Goal: Find specific page/section: Find specific page/section

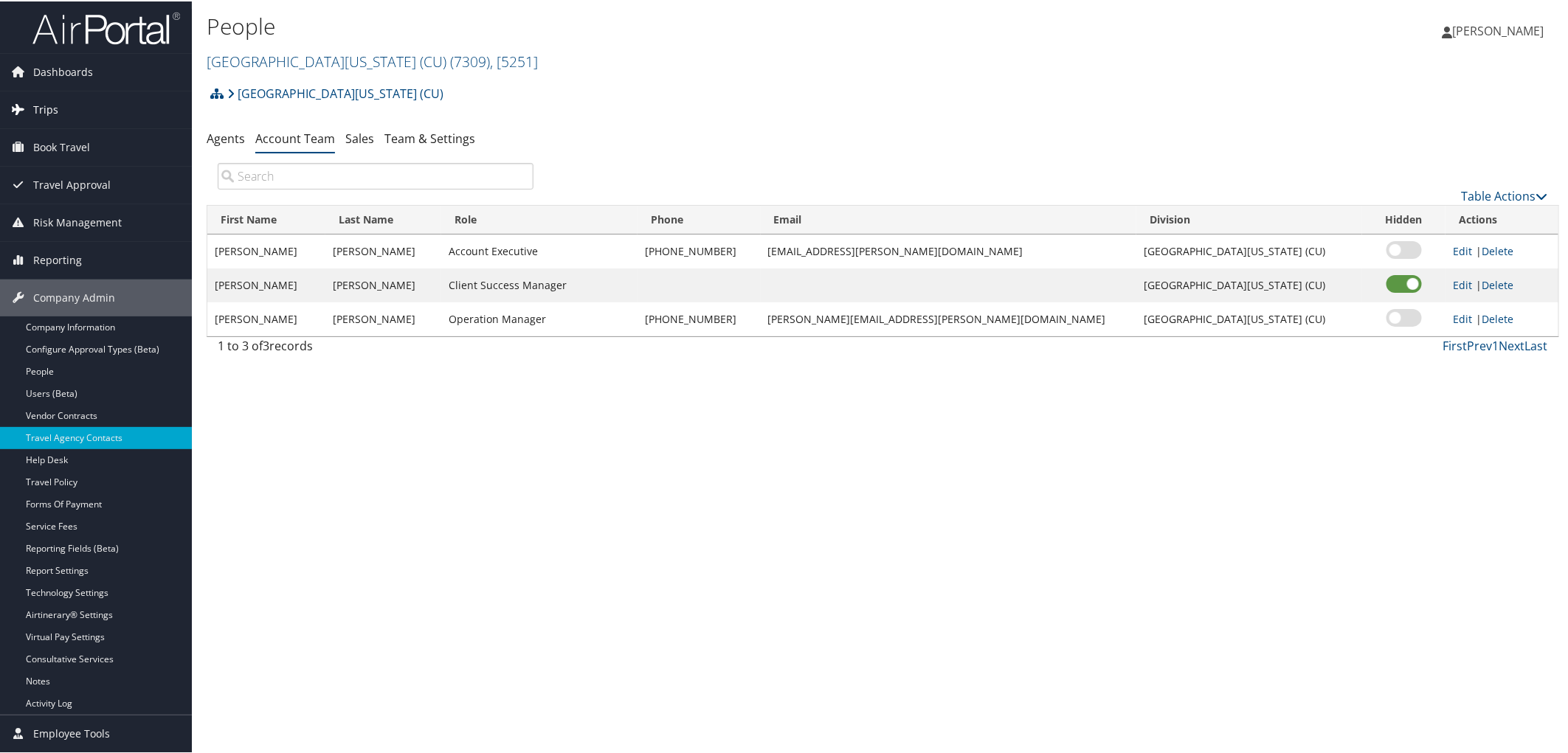
click at [43, 109] on span "Trips" at bounding box center [45, 109] width 25 height 37
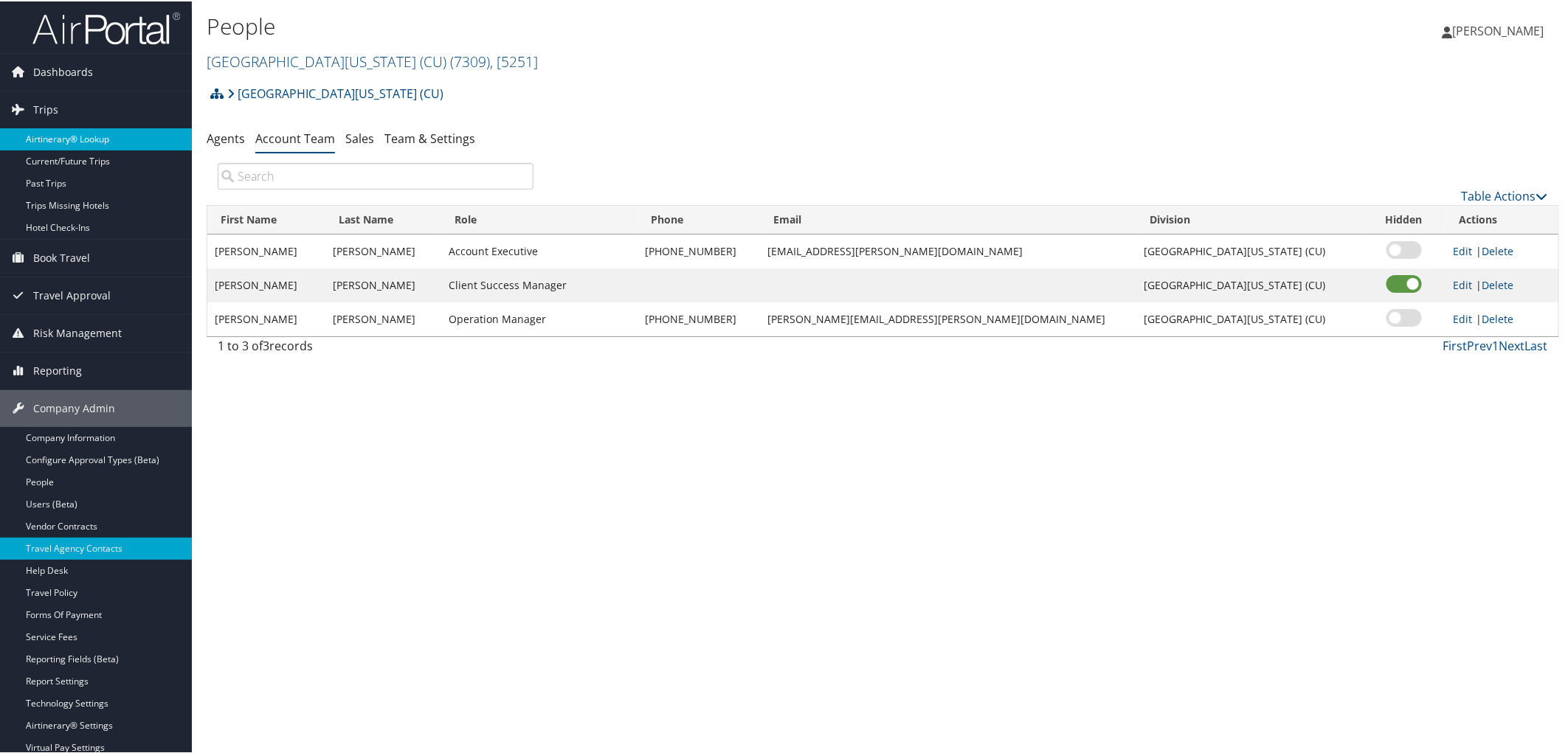
click at [68, 128] on link "Airtinerary® Lookup" at bounding box center [96, 138] width 192 height 22
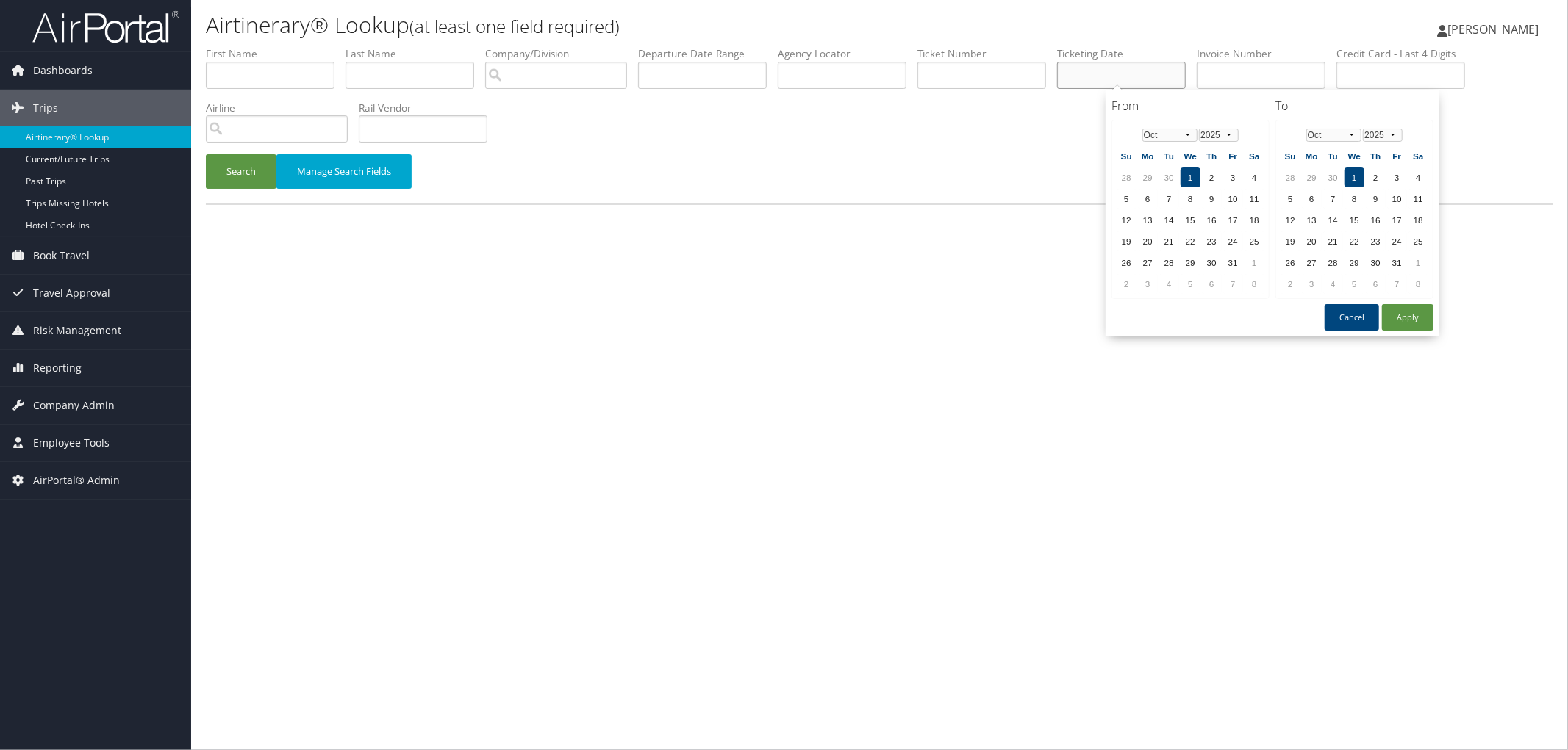
click at [1126, 78] on input "text" at bounding box center [1122, 75] width 129 height 27
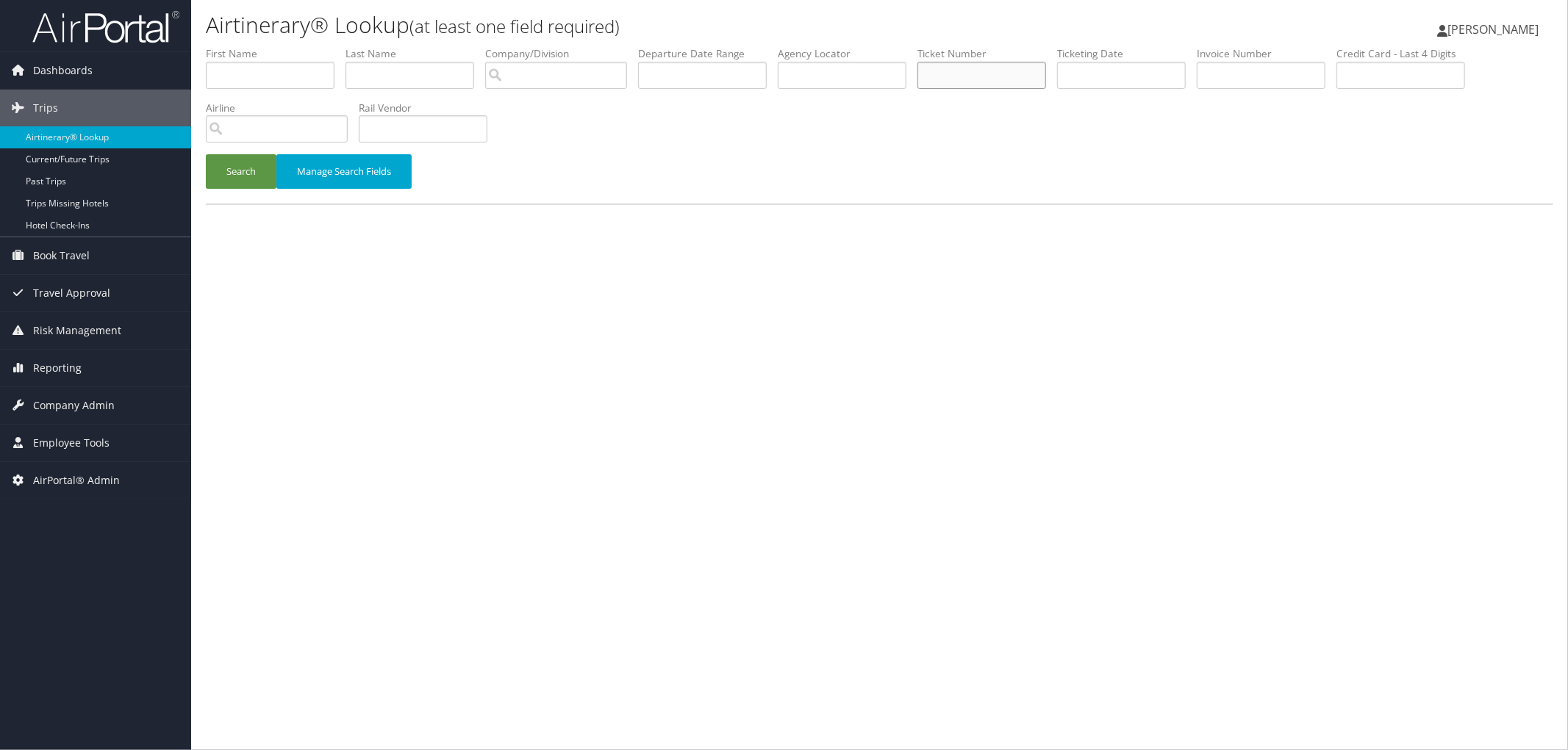
click at [1027, 67] on input "text" at bounding box center [981, 75] width 129 height 27
click at [206, 155] on button "Search" at bounding box center [241, 171] width 71 height 34
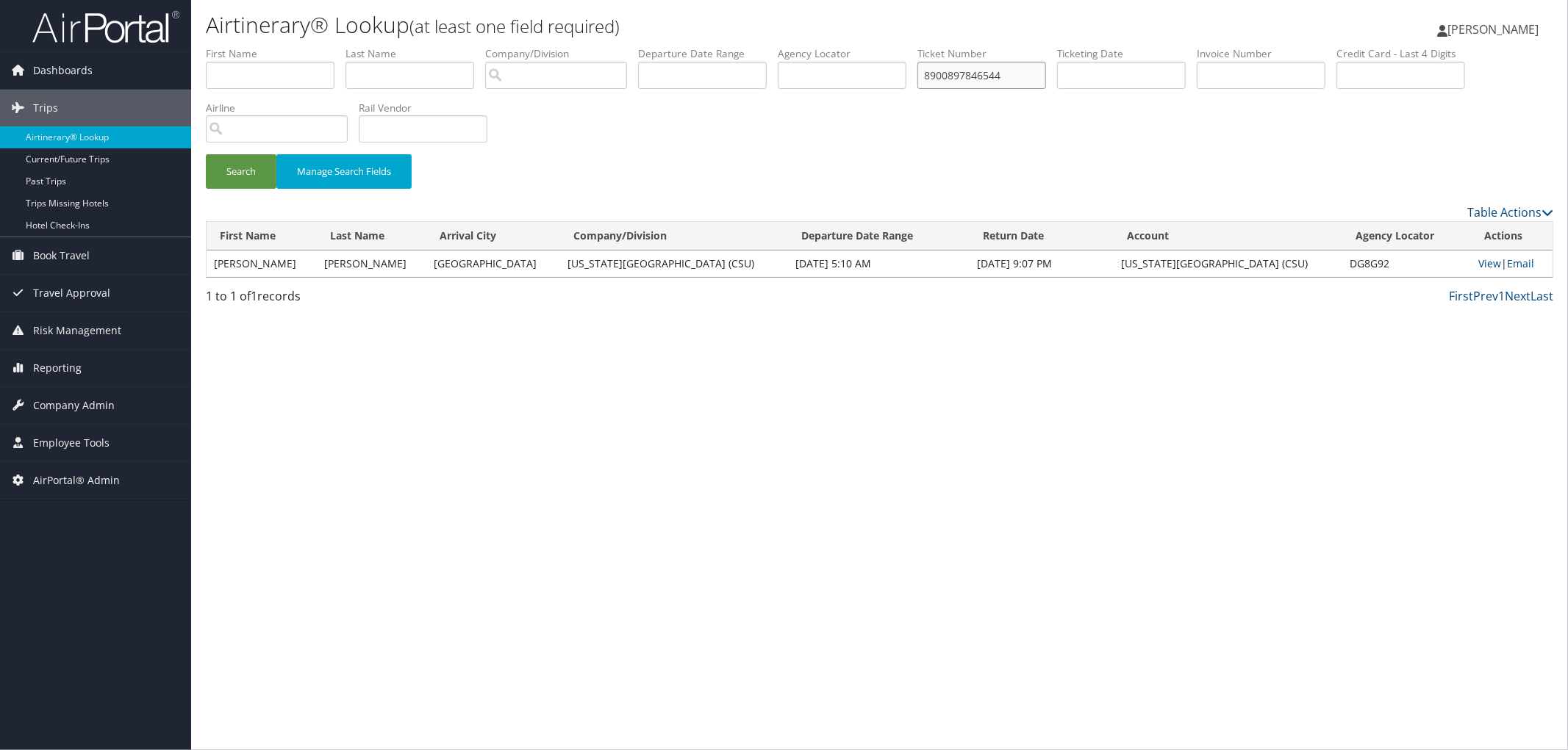
click at [1046, 81] on input "8900897846544" at bounding box center [981, 75] width 129 height 27
type input "8900897845532"
click at [206, 155] on button "Search" at bounding box center [241, 171] width 71 height 34
click at [1479, 266] on link "View" at bounding box center [1490, 263] width 23 height 14
click at [94, 137] on link "Airtinerary® Lookup" at bounding box center [95, 137] width 191 height 22
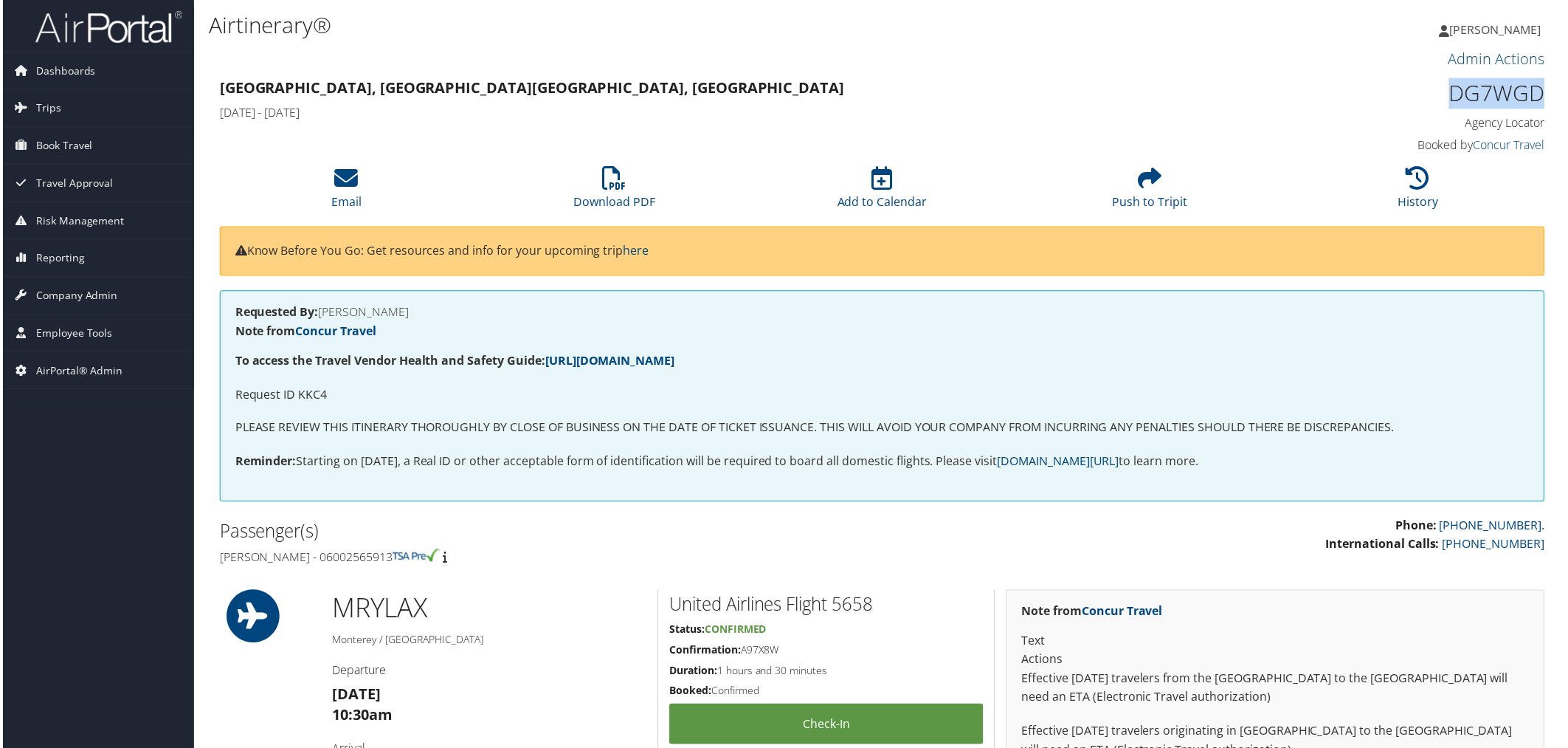
drag, startPoint x: 1448, startPoint y: 97, endPoint x: 1546, endPoint y: 104, distance: 98.2
click at [1546, 104] on div "DG7WGD Agency Locator Agency Locator DG7WGD Booked by Concur Travel Booked by C…" at bounding box center [1390, 117] width 338 height 84
copy h1 "DG7WGD"
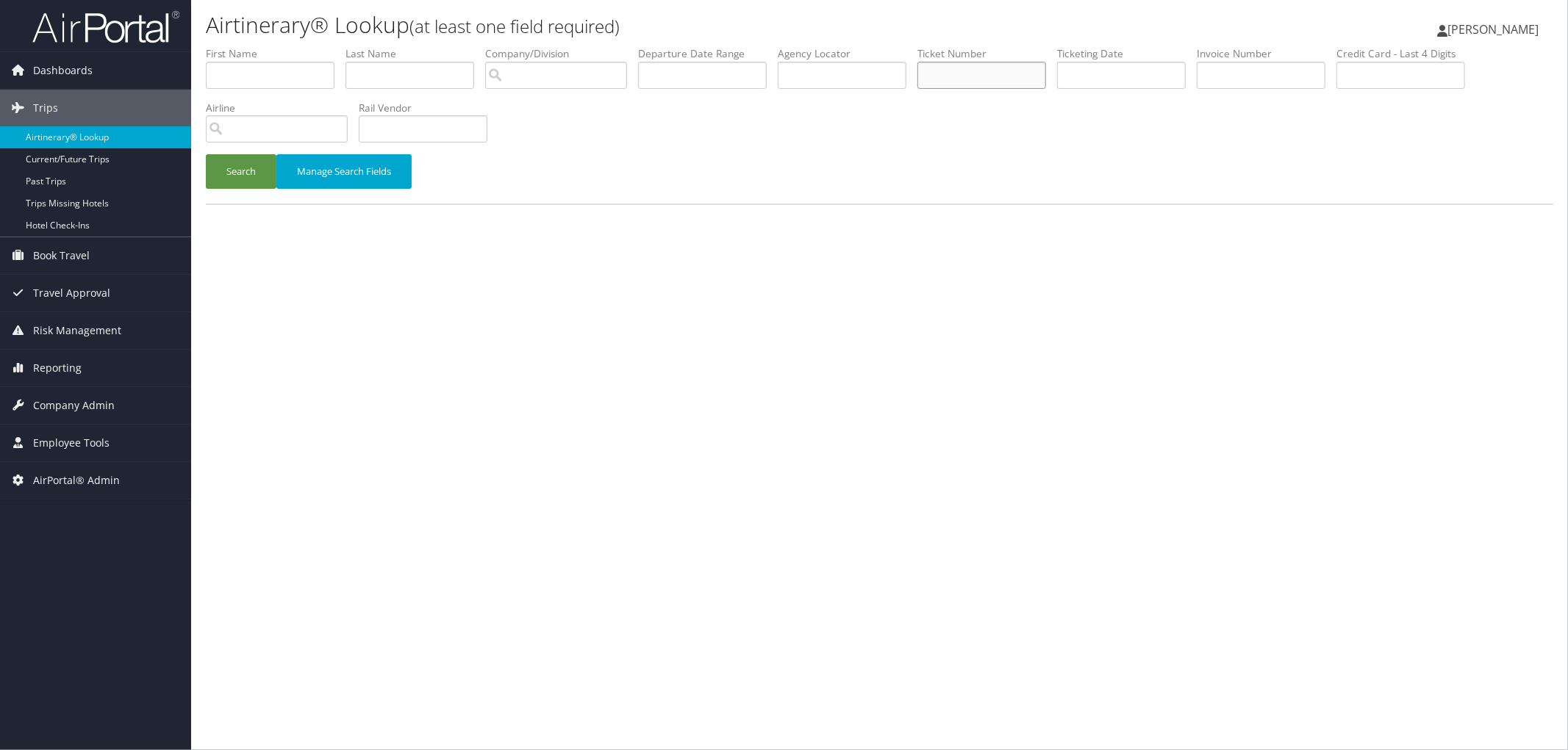
click at [1044, 79] on input "text" at bounding box center [981, 75] width 129 height 27
type input "8900897846544"
click at [206, 155] on button "Search" at bounding box center [241, 171] width 71 height 34
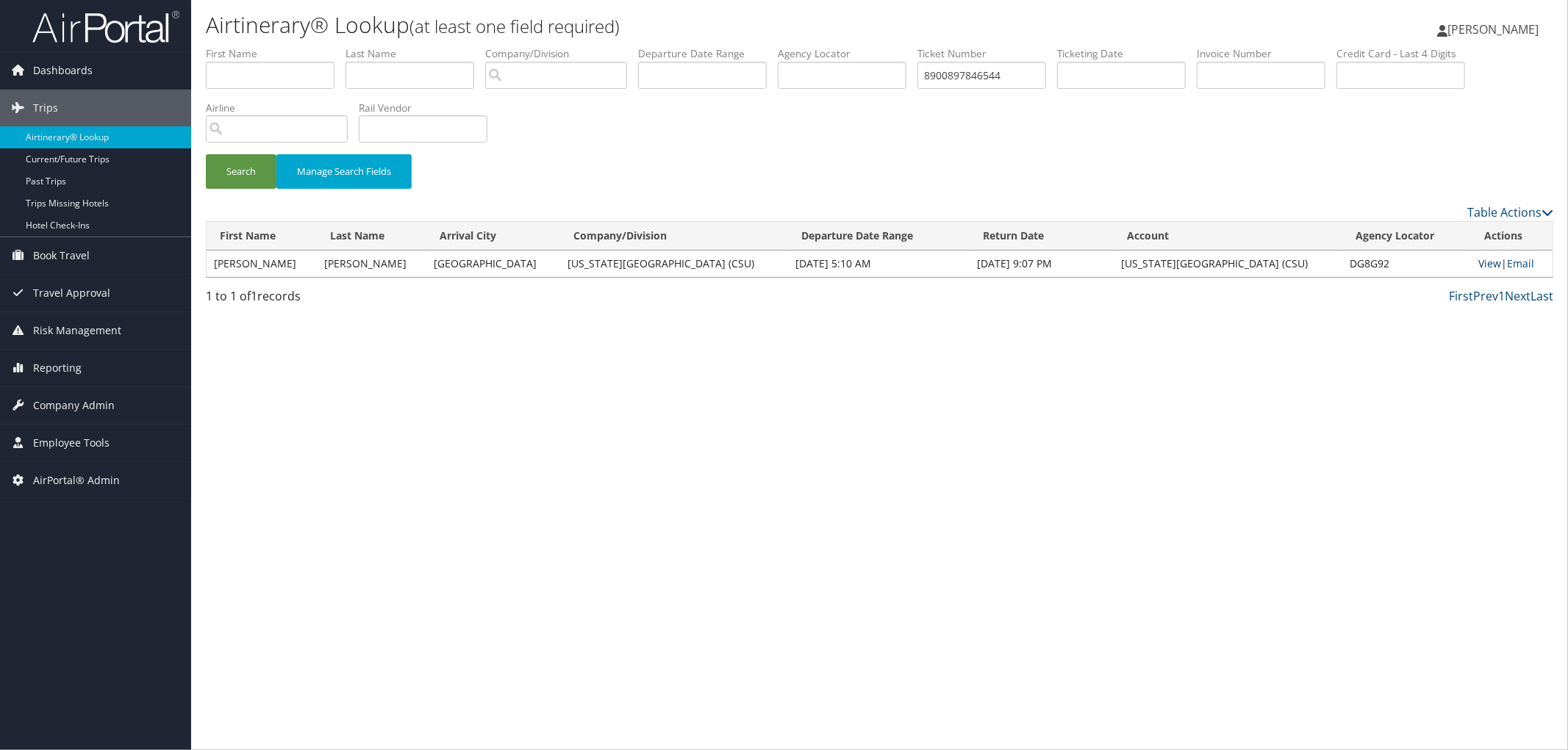
click at [1479, 264] on link "View" at bounding box center [1490, 263] width 23 height 14
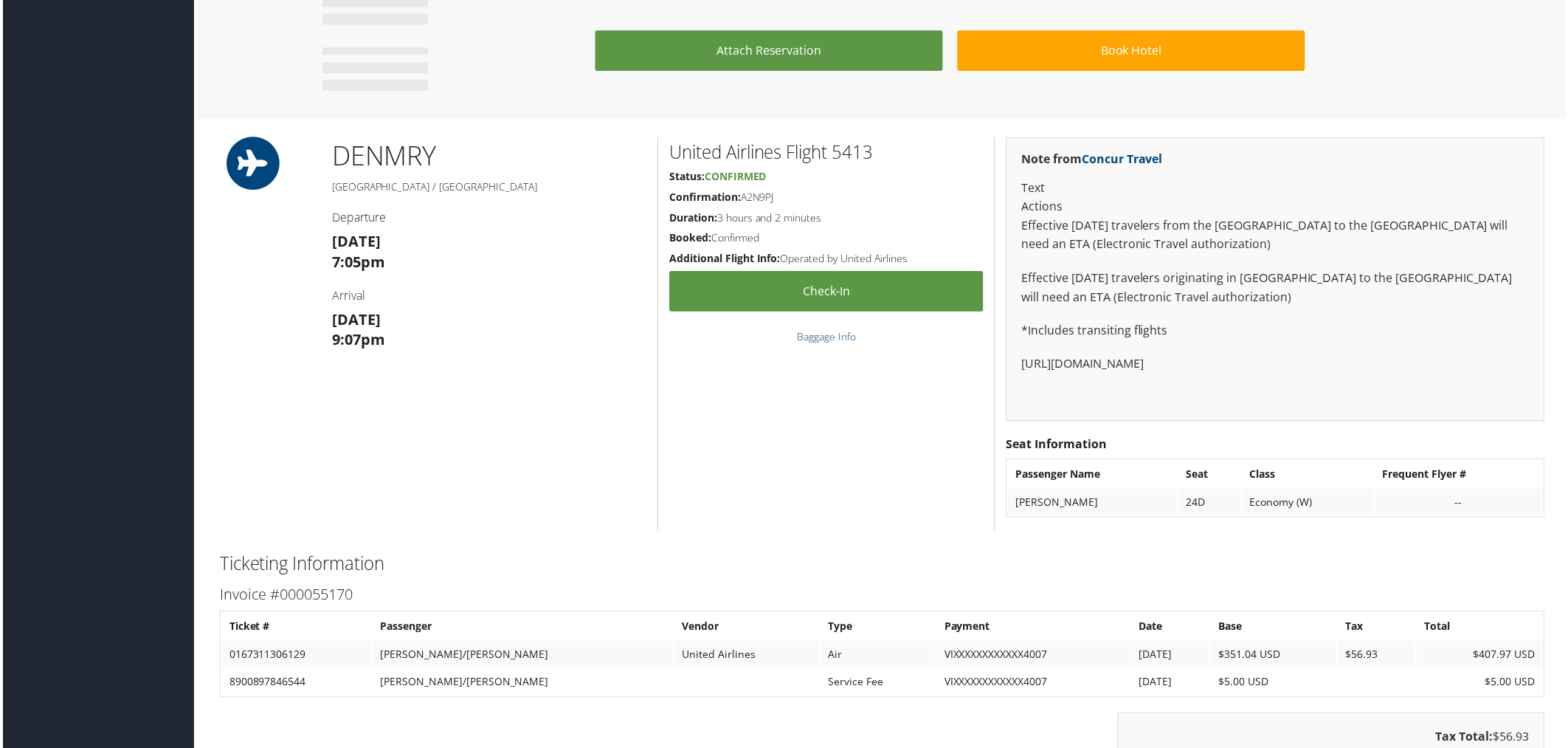
scroll to position [1065, 0]
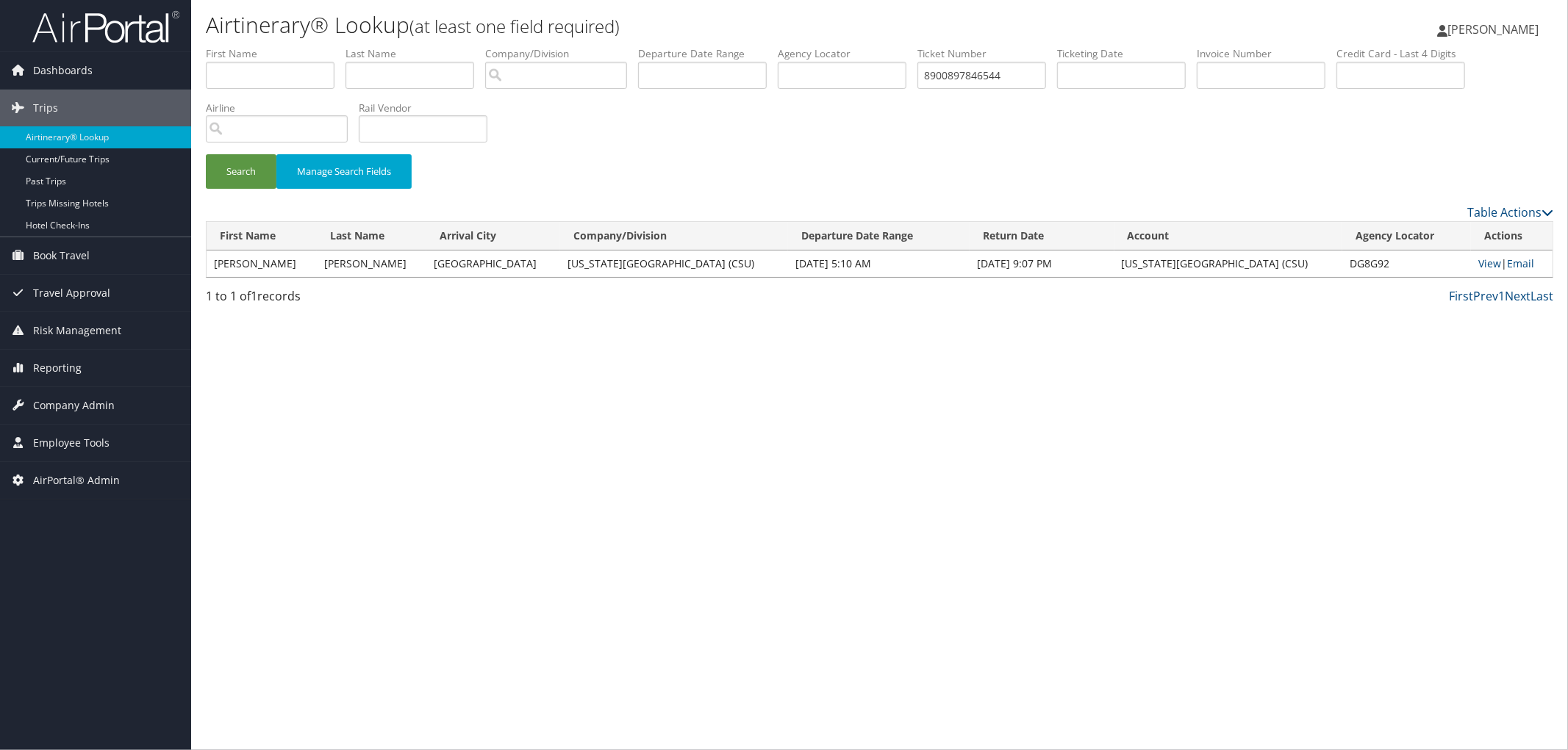
click at [584, 159] on div "Search Manage Search Fields" at bounding box center [880, 179] width 1370 height 49
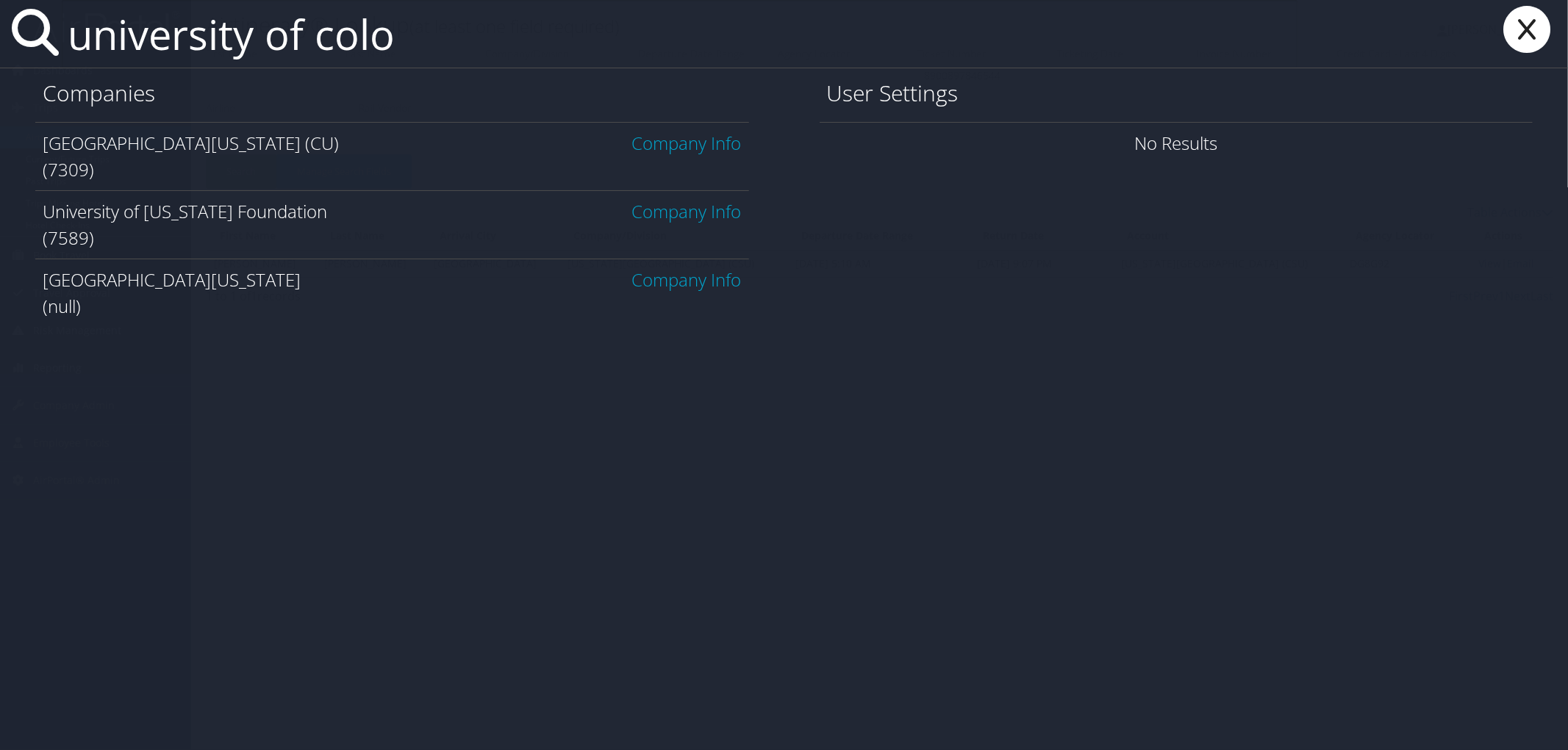
type input "university of colo"
click at [648, 147] on link "Company Info" at bounding box center [687, 143] width 110 height 24
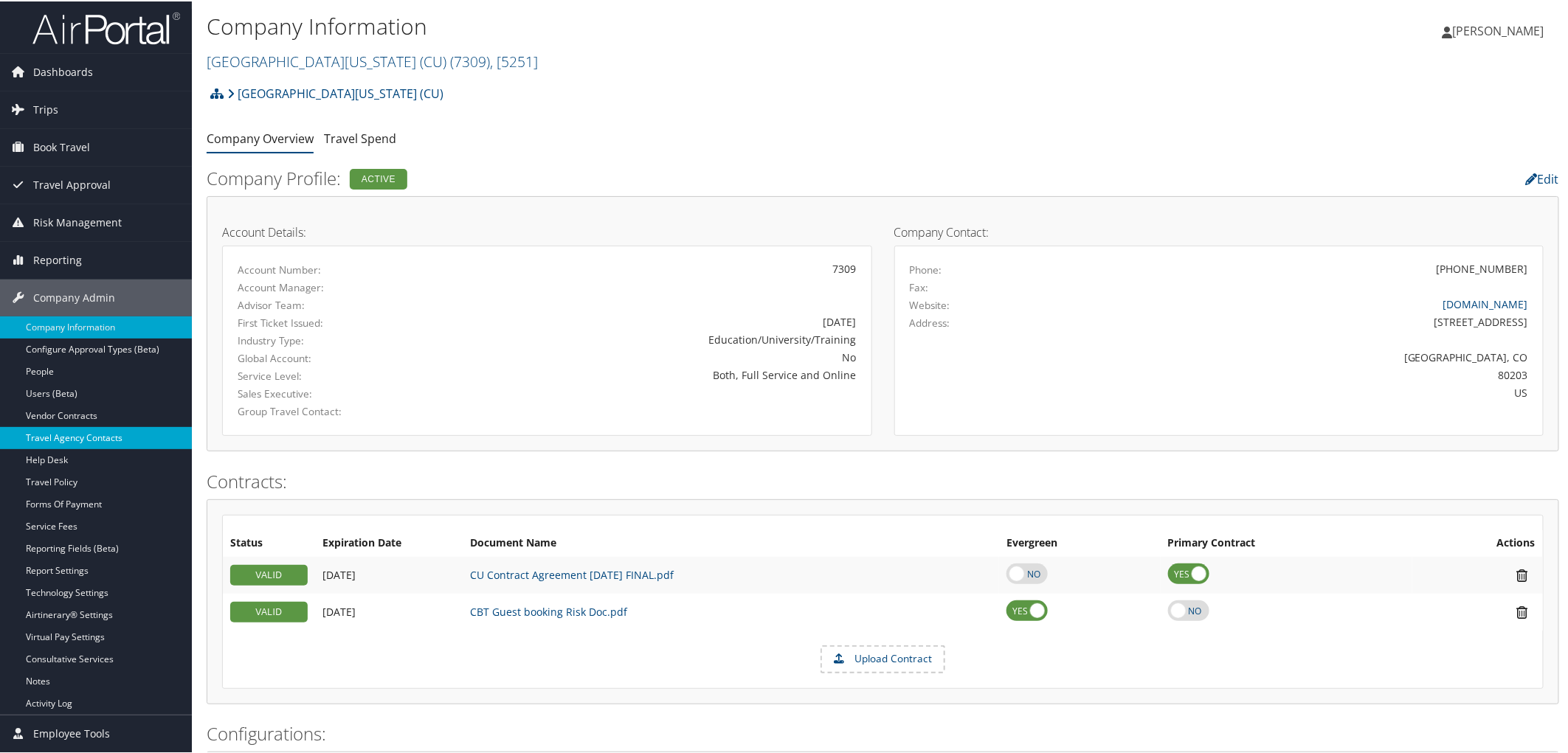
click at [118, 438] on link "Travel Agency Contacts" at bounding box center [96, 437] width 192 height 22
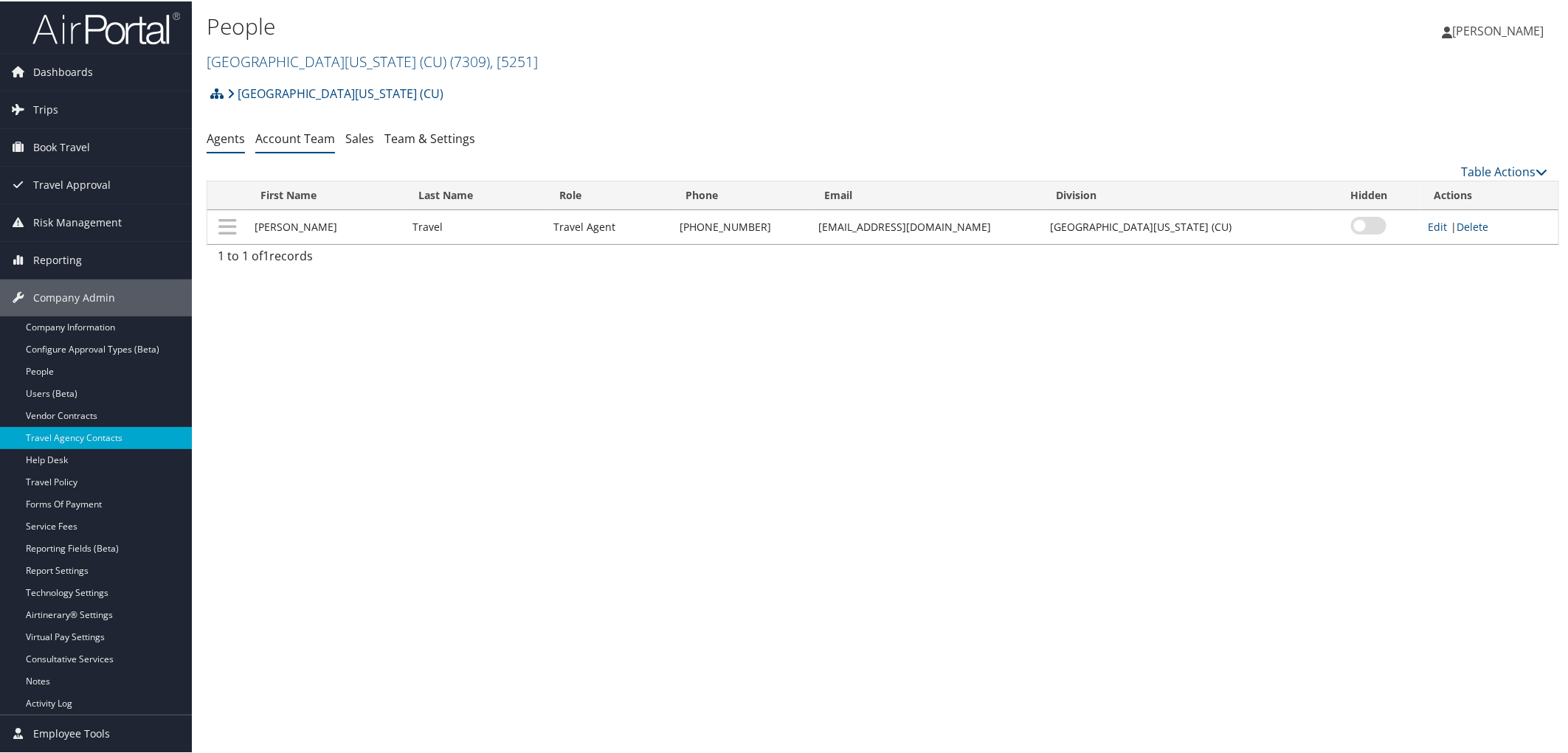
click at [299, 140] on link "Account Team" at bounding box center [295, 137] width 80 height 16
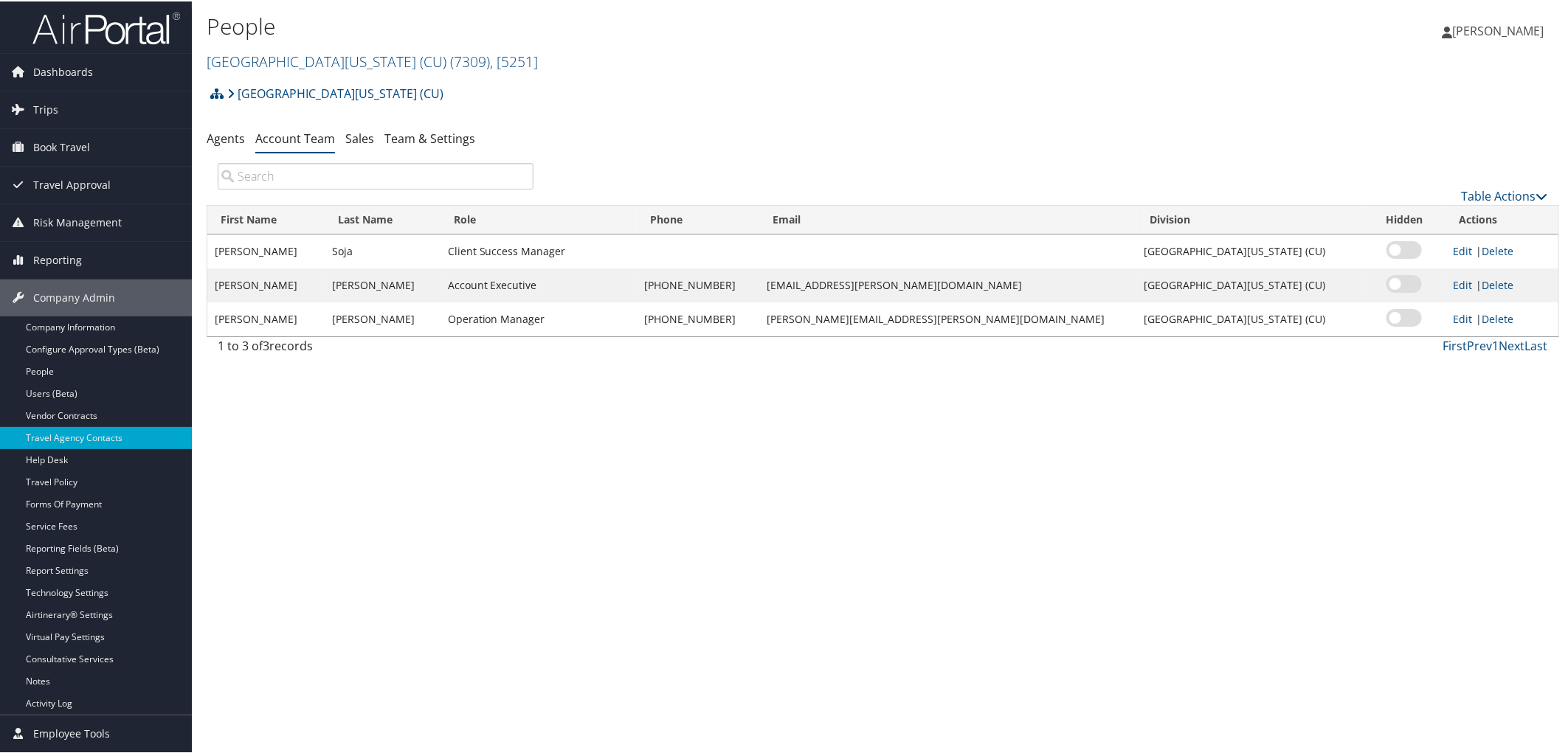
click at [598, 101] on div "University of Colorado (CU) Account Structure University of Colorado (CU) (7309…" at bounding box center [882, 97] width 1352 height 40
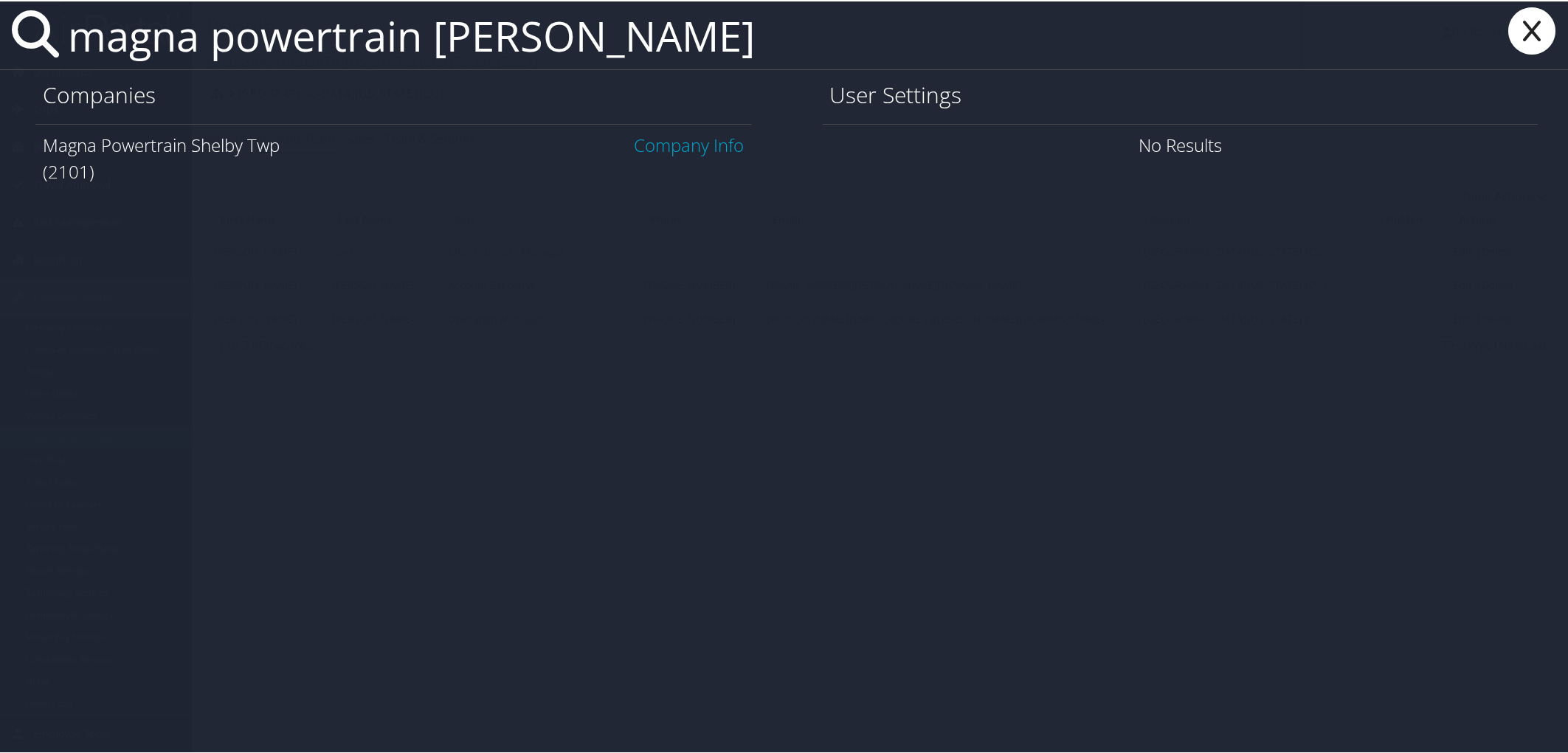
type input "magna powertrain shelby"
click at [709, 148] on link "Company Info" at bounding box center [690, 144] width 110 height 24
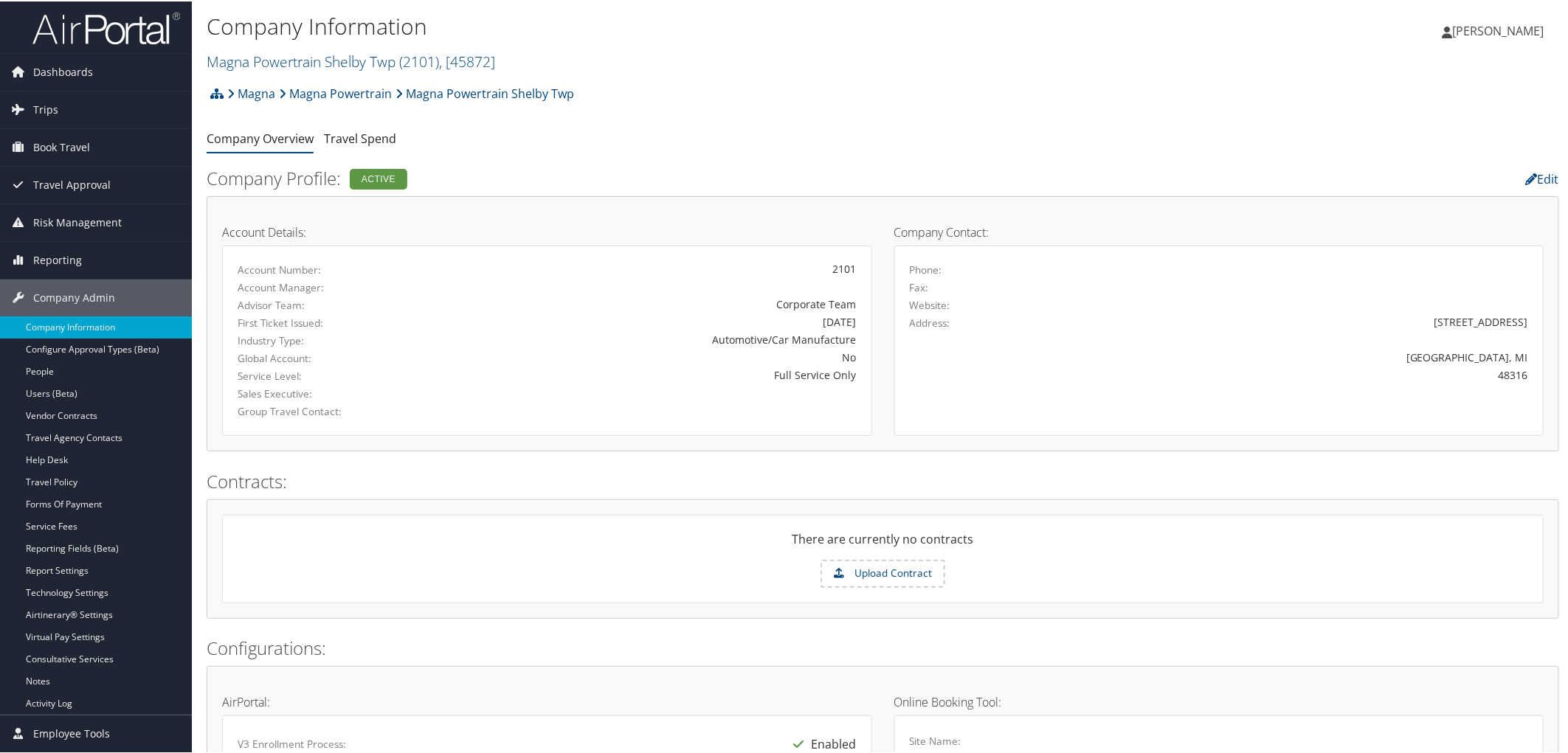
click at [561, 141] on ul "Company Overview Travel Spend" at bounding box center [882, 138] width 1352 height 27
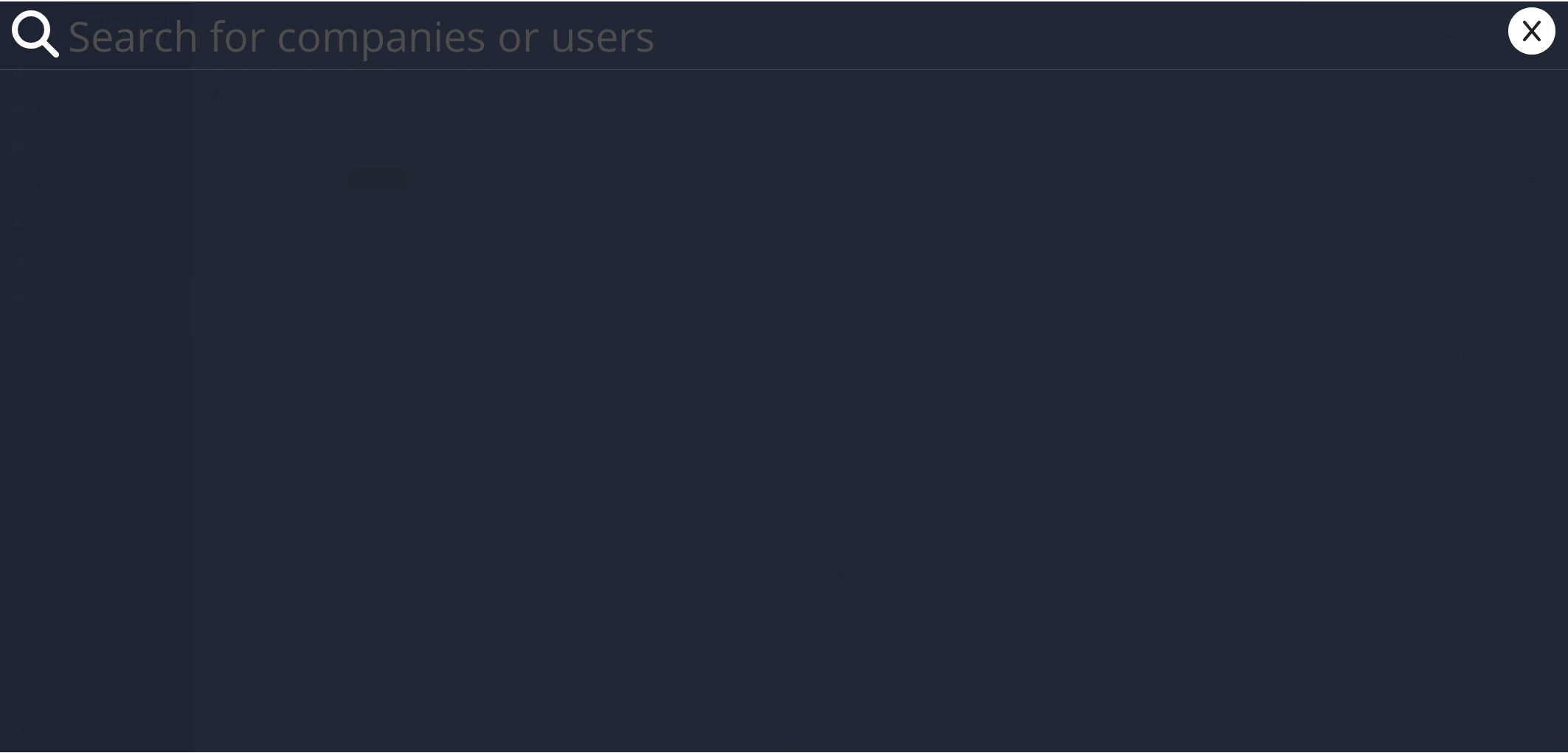
paste input "[PERSON_NAME][EMAIL_ADDRESS][PERSON_NAME][DOMAIN_NAME]"
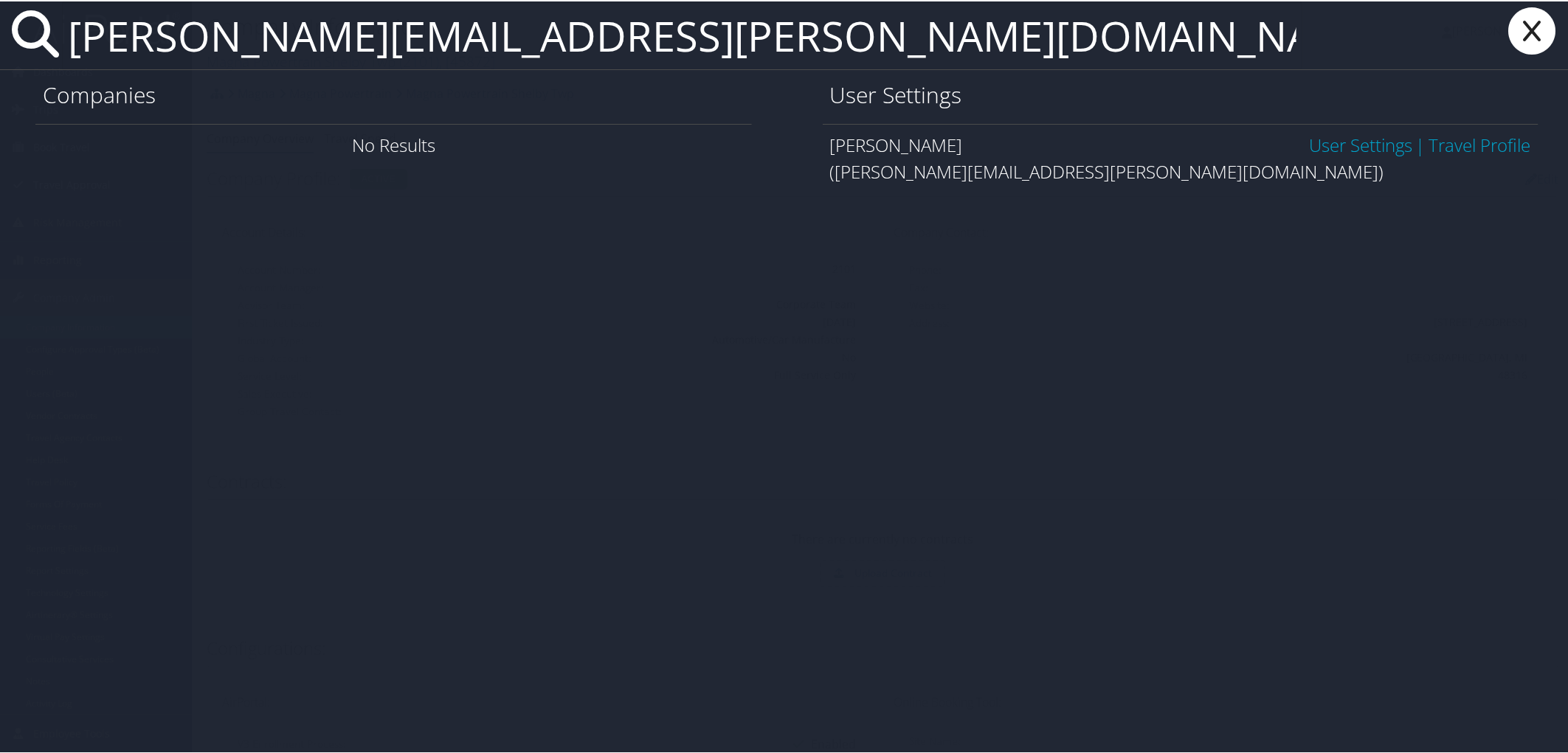
type input "[PERSON_NAME][EMAIL_ADDRESS][PERSON_NAME][DOMAIN_NAME]"
click at [1371, 140] on link "User Settings" at bounding box center [1360, 144] width 103 height 24
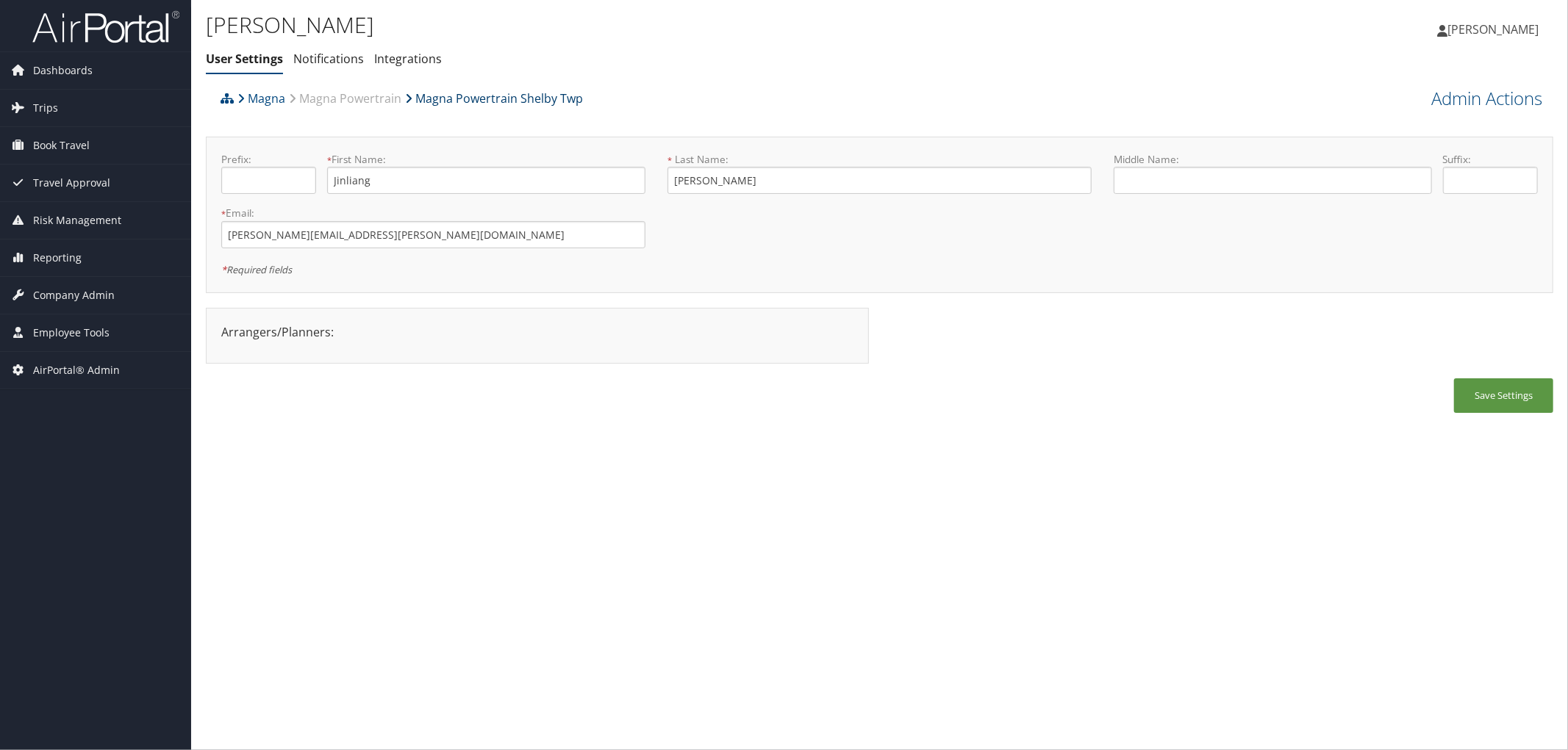
click at [517, 96] on link "Magna Powertrain Shelby Twp" at bounding box center [494, 98] width 178 height 30
